Goal: Navigation & Orientation: Find specific page/section

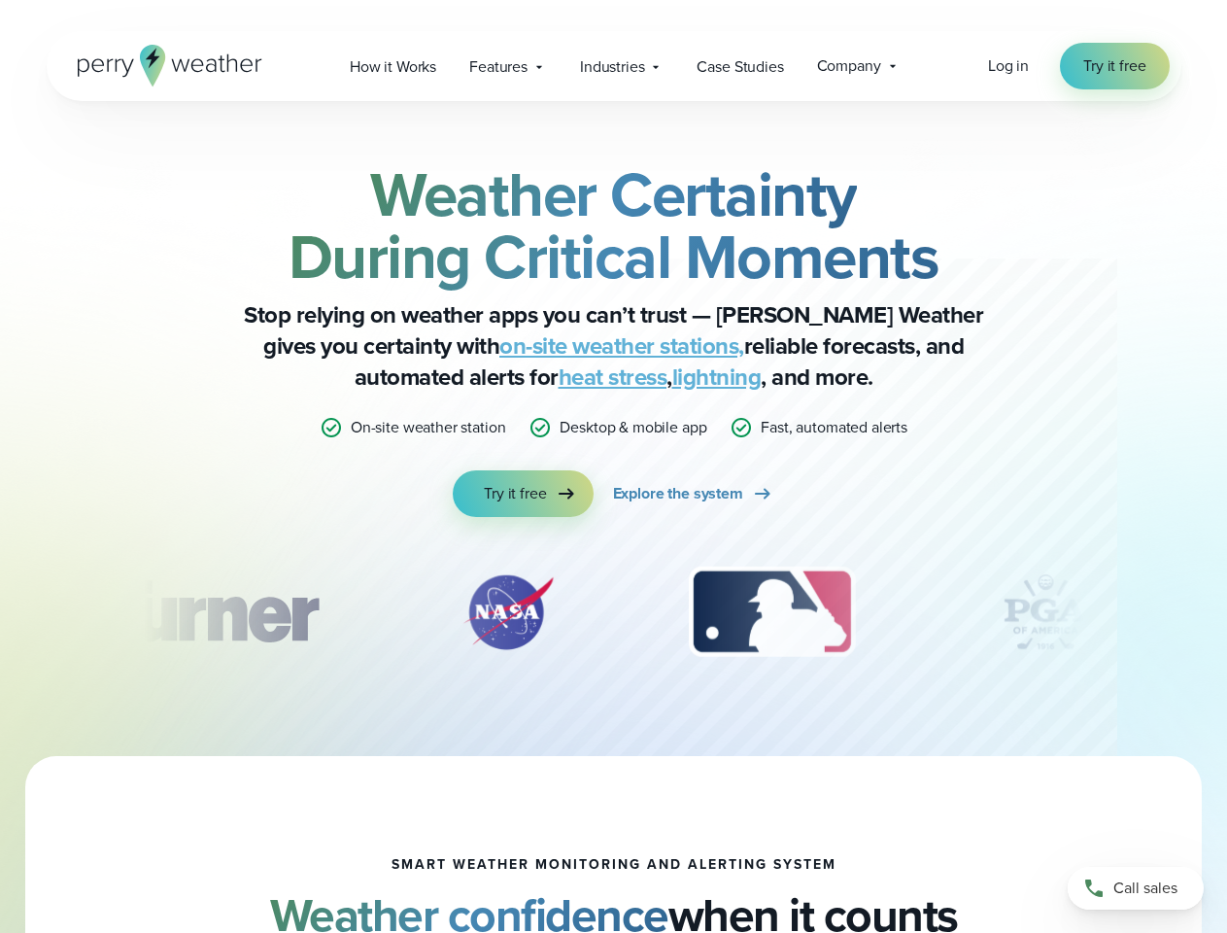
click at [613, 466] on div "Weather Certainty During Critical Moments Stop relying on weather apps you can’…" at bounding box center [614, 340] width 940 height 354
click at [613, 66] on span "Industries" at bounding box center [612, 66] width 64 height 23
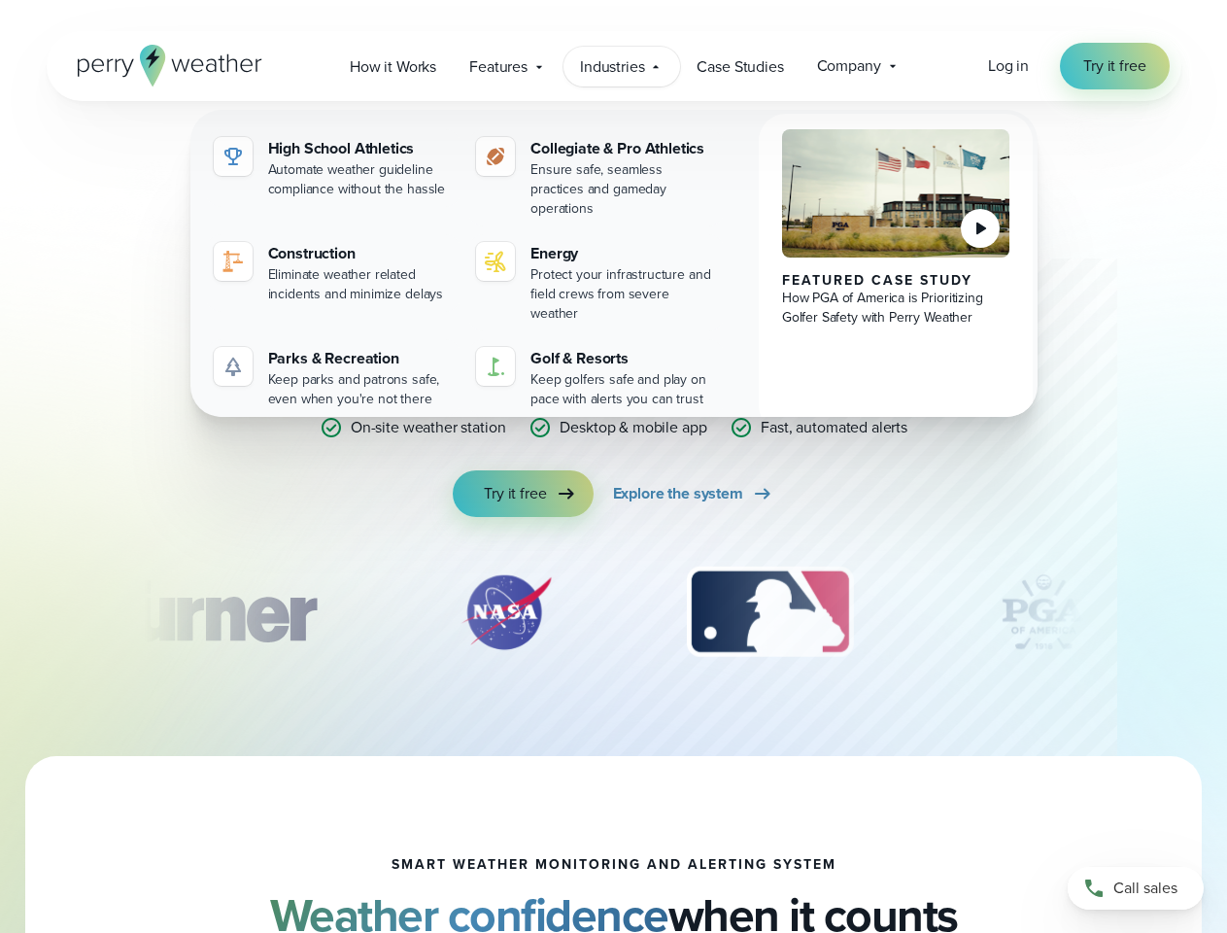
click at [614, 612] on div "slideshow" at bounding box center [614, 611] width 940 height 97
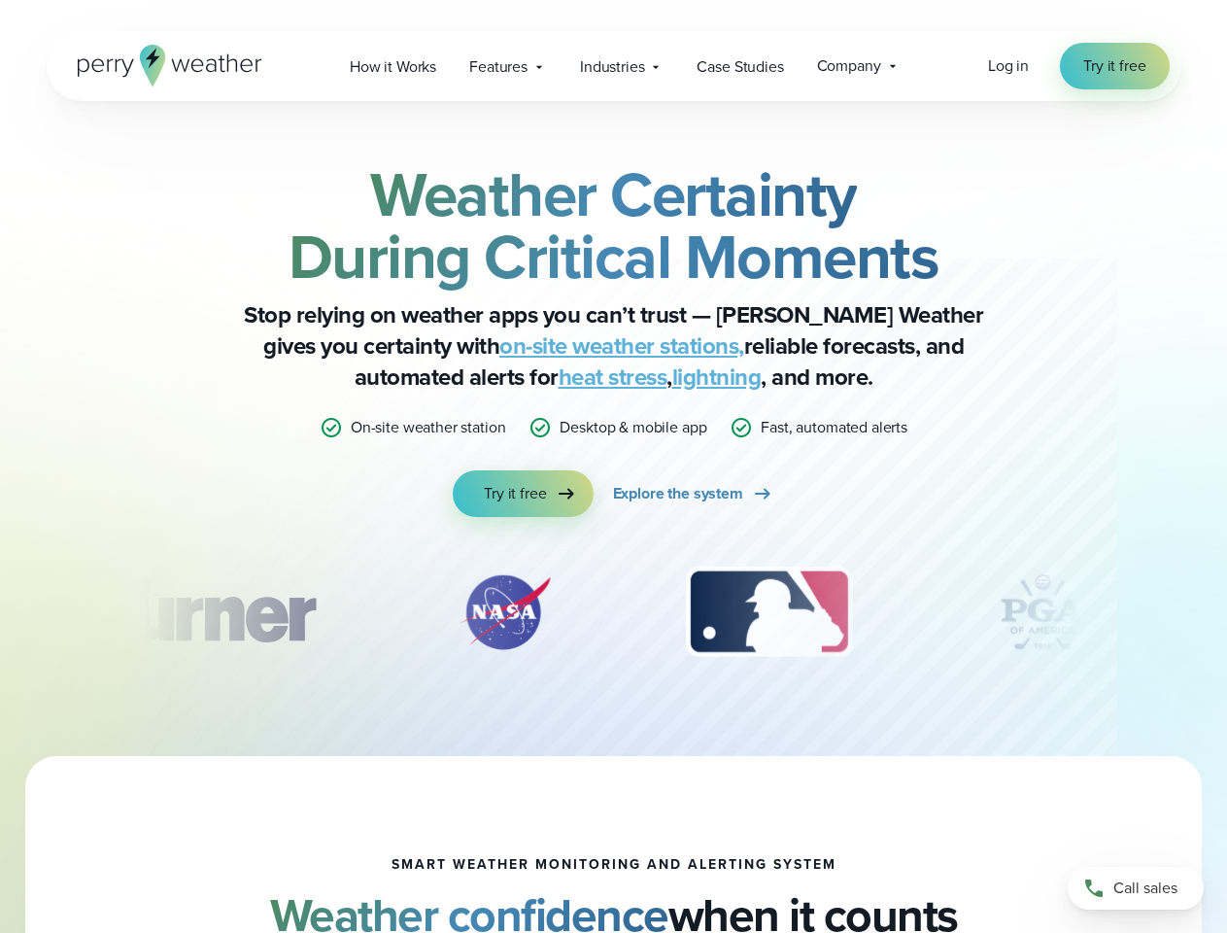
click at [0, 612] on div "Weather Certainty During Critical Moments Stop relying on weather apps you can’…" at bounding box center [613, 428] width 1227 height 655
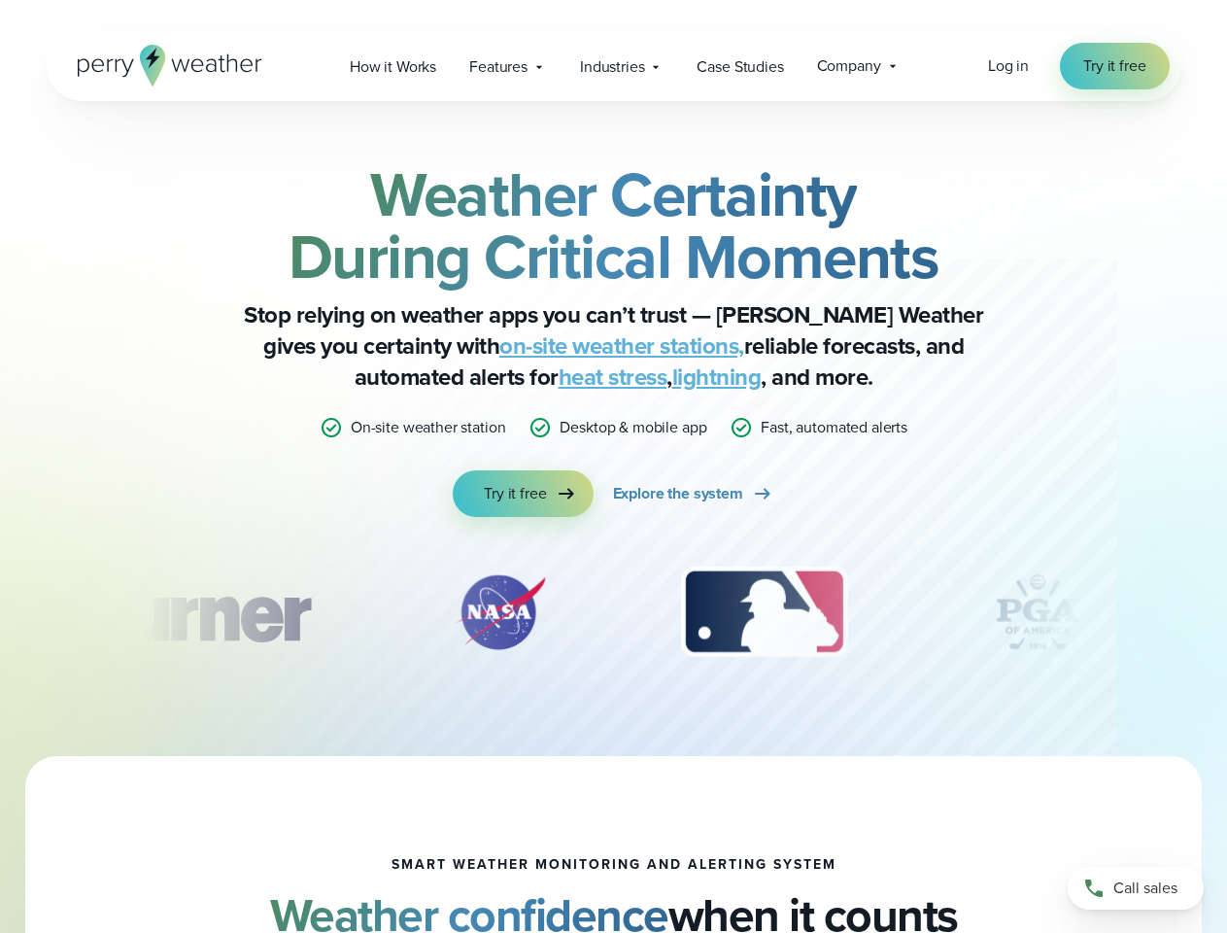
click at [0, 612] on div "Weather Certainty During Critical Moments Stop relying on weather apps you can’…" at bounding box center [613, 428] width 1227 height 655
